Goal: Task Accomplishment & Management: Use online tool/utility

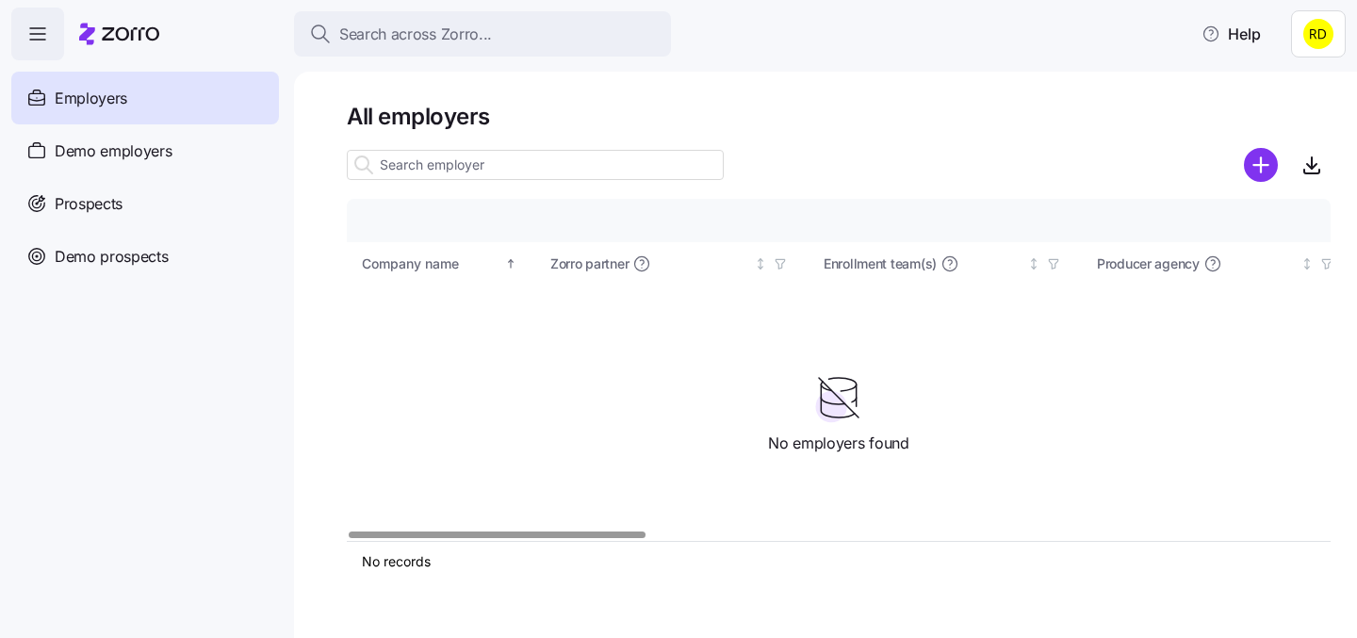
click at [1322, 36] on html "Search across Zorro... Help Employers Demo employers Prospects Demo prospects A…" at bounding box center [678, 313] width 1357 height 627
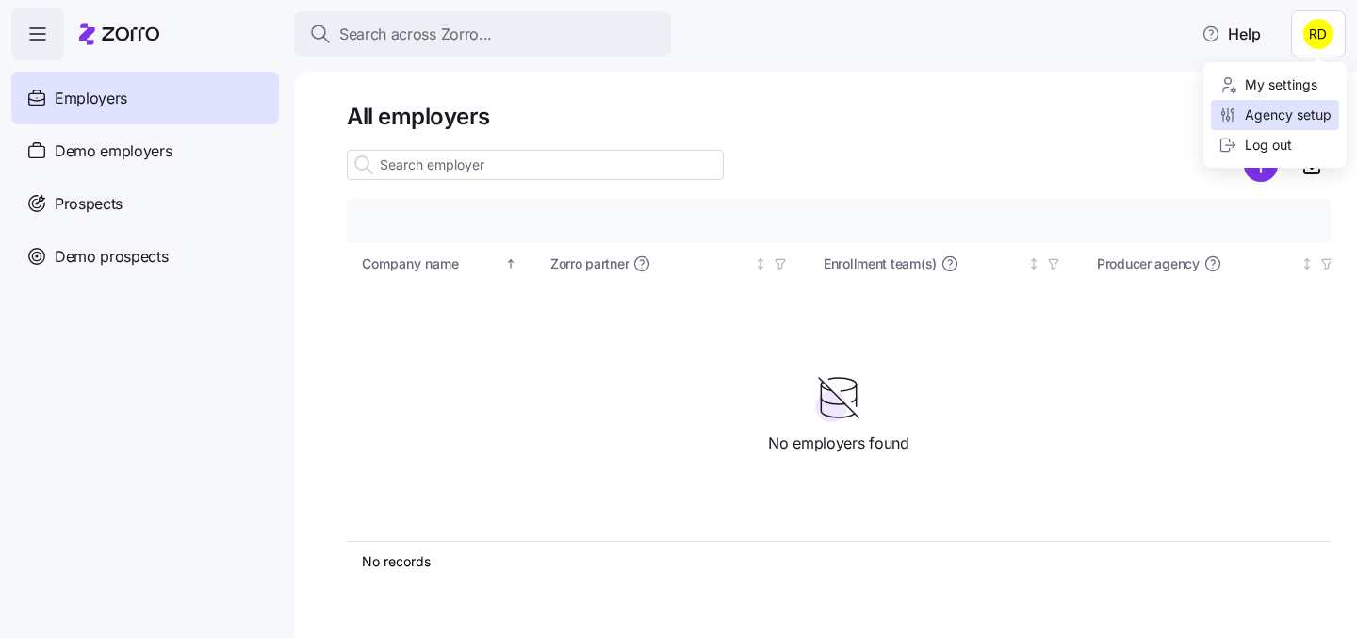
click at [1287, 110] on div "Agency setup" at bounding box center [1275, 115] width 113 height 21
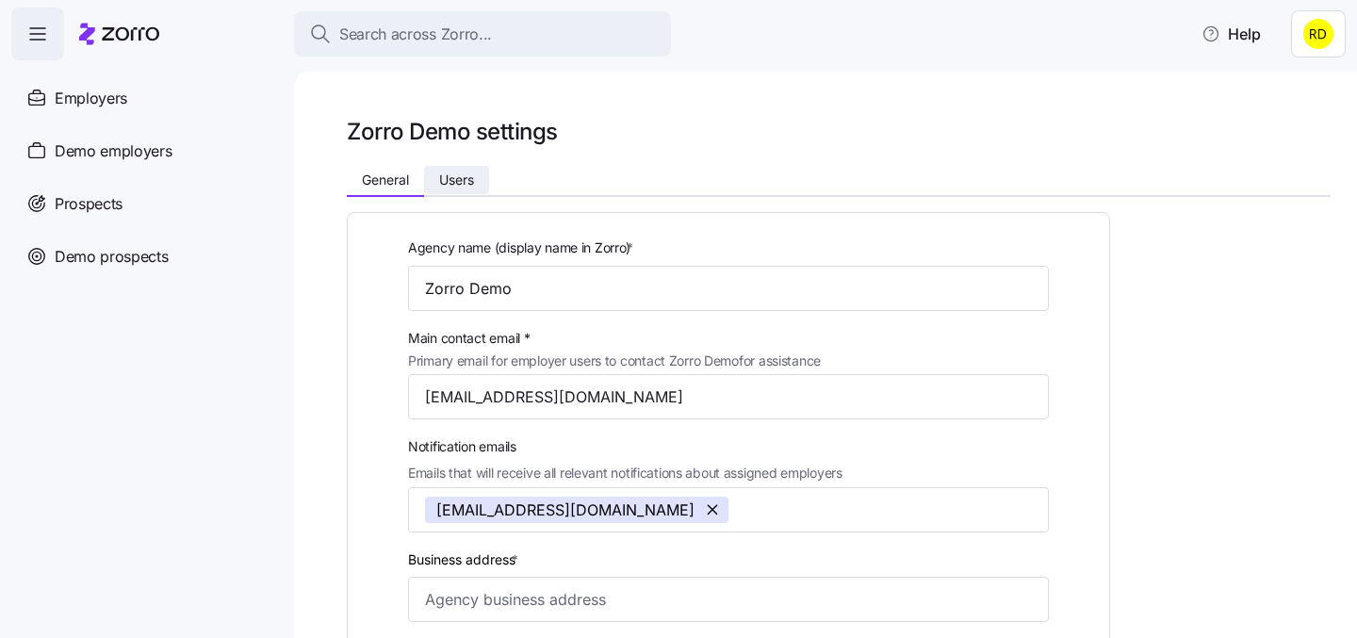
click at [455, 189] on button "Users" at bounding box center [456, 180] width 65 height 28
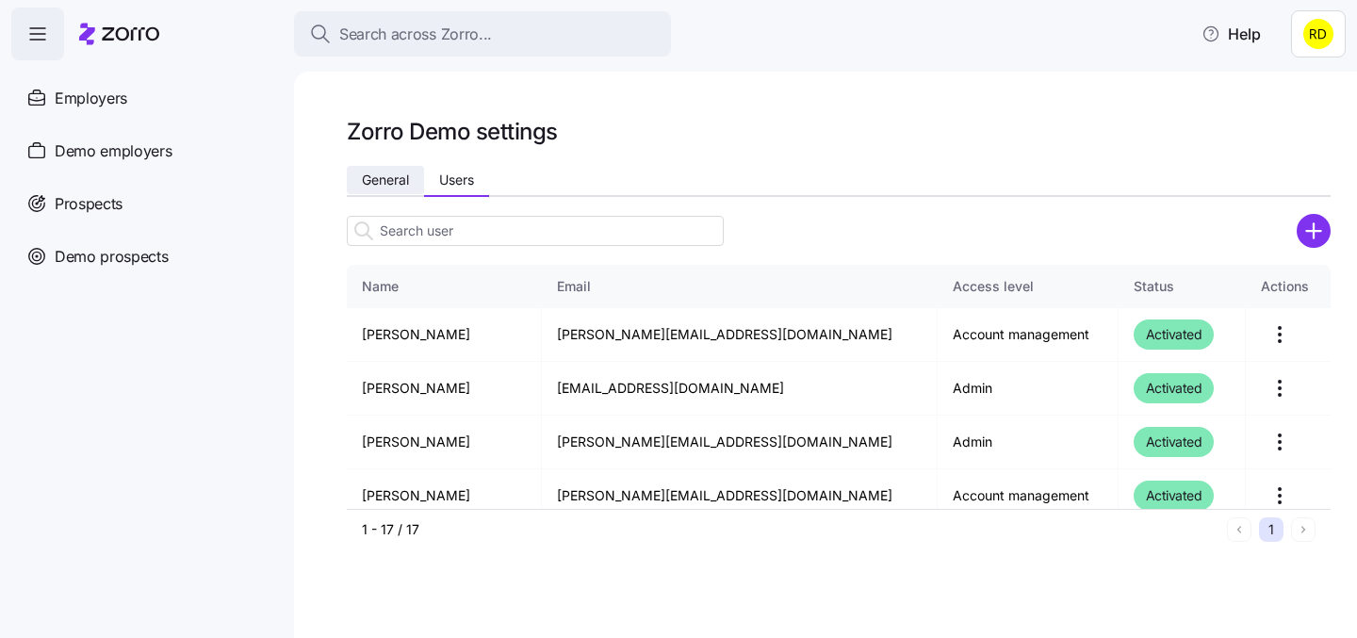
click at [393, 183] on span "General" at bounding box center [385, 179] width 47 height 13
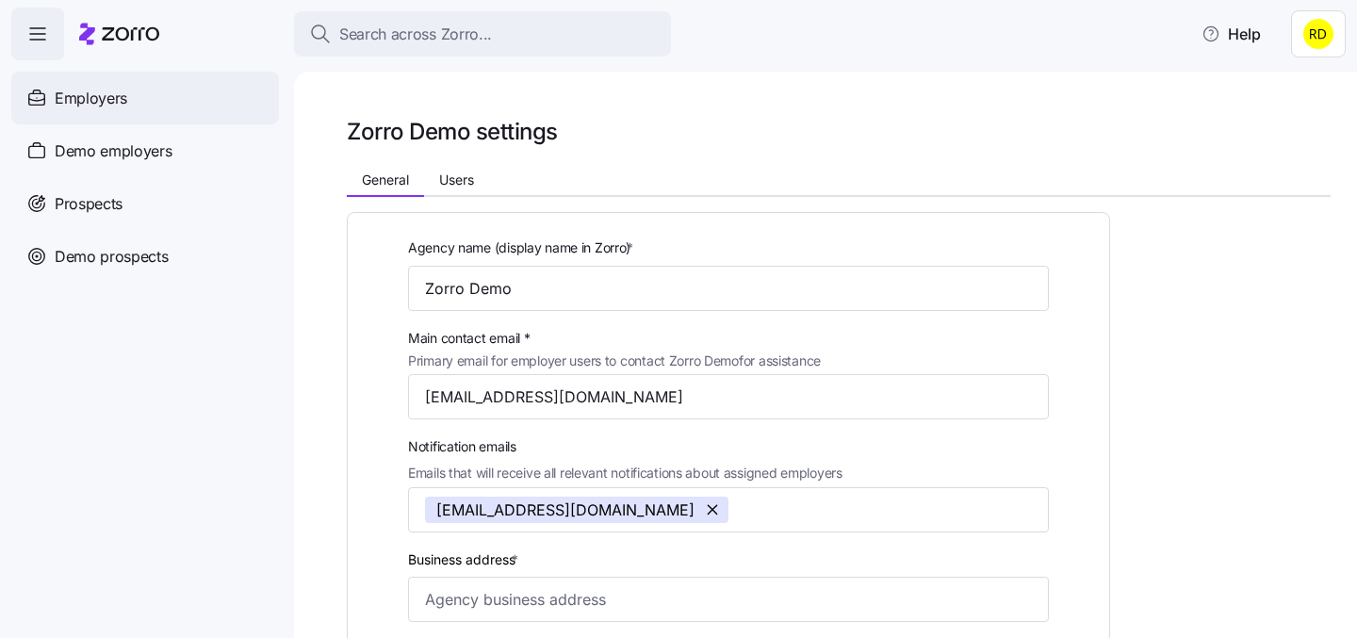
click at [75, 100] on span "Employers" at bounding box center [91, 99] width 73 height 24
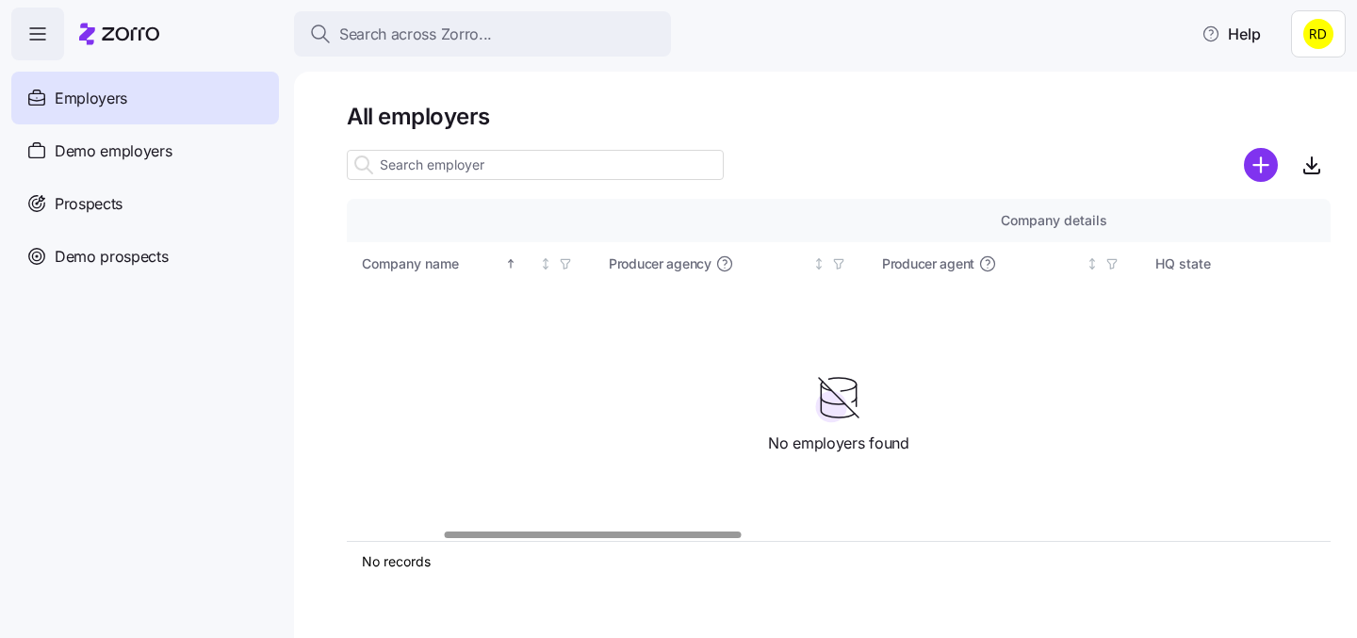
scroll to position [0, 728]
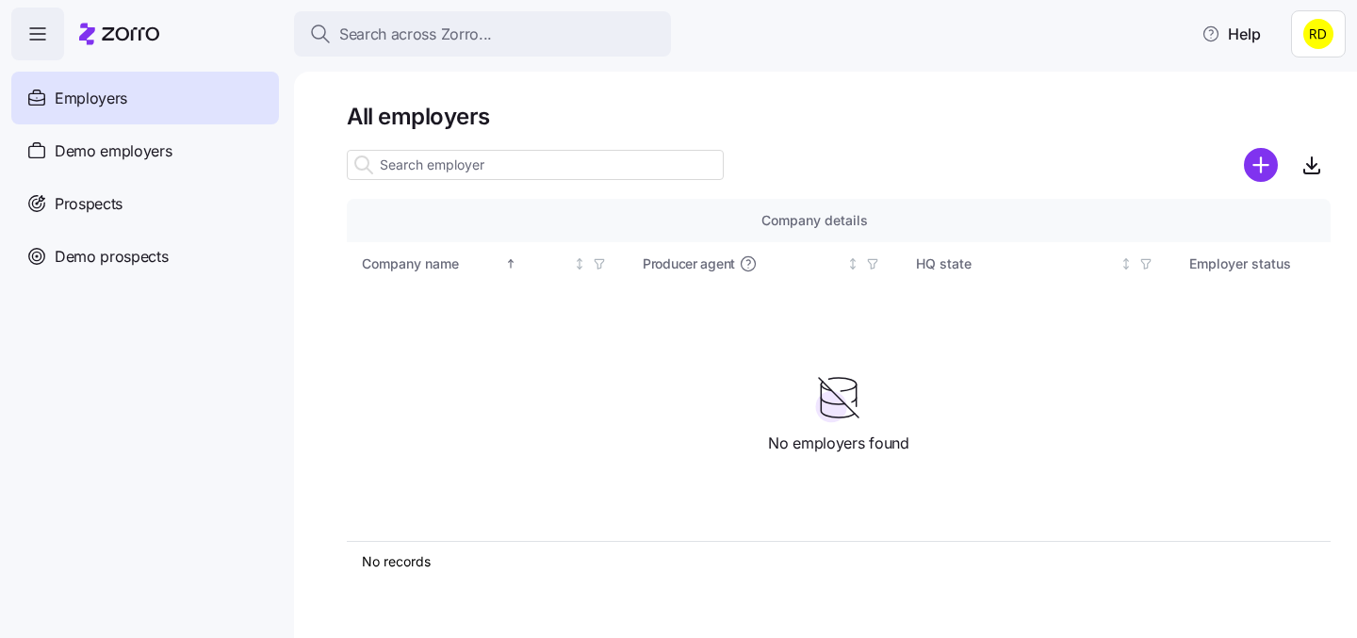
click at [35, 48] on span "button" at bounding box center [37, 33] width 51 height 51
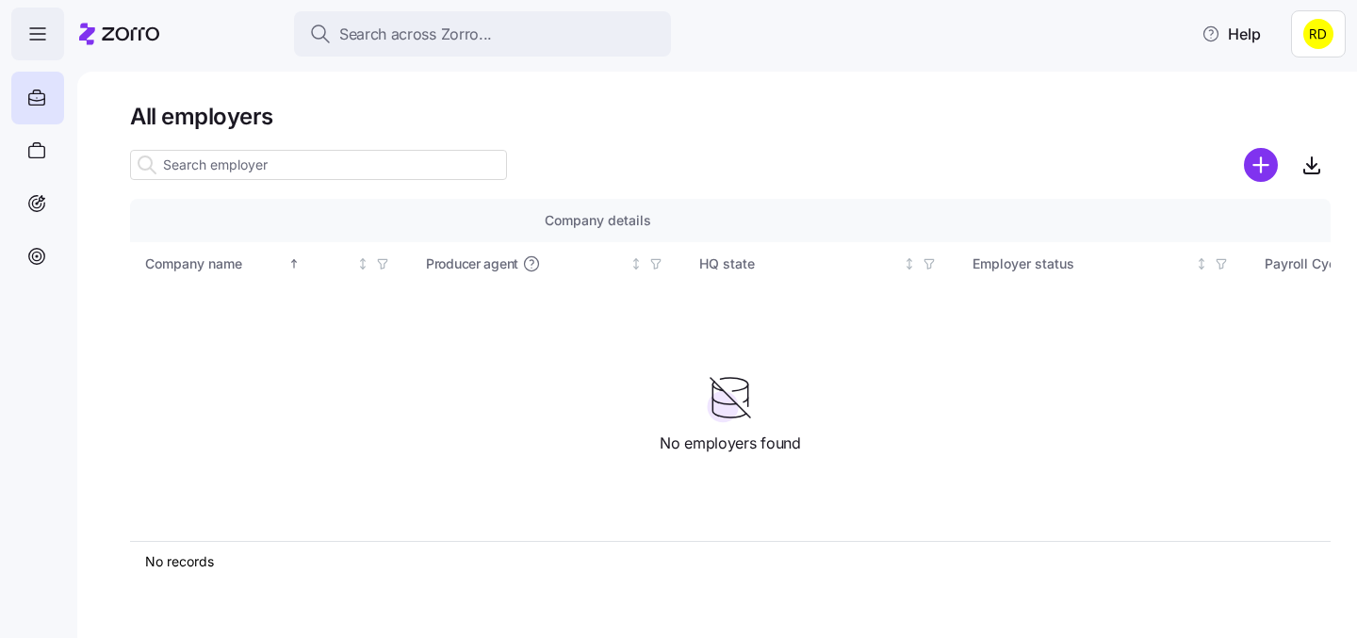
click at [35, 48] on span "button" at bounding box center [37, 33] width 51 height 51
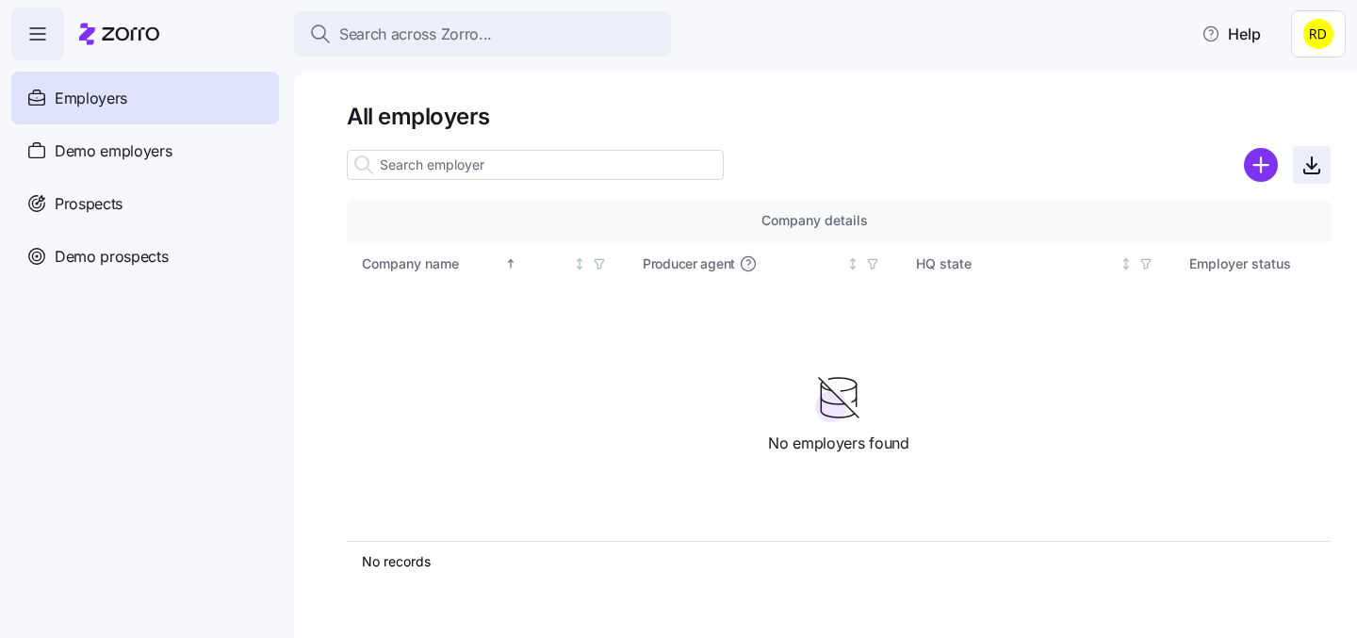
click at [1320, 167] on icon "button" at bounding box center [1312, 165] width 23 height 23
